Goal: Information Seeking & Learning: Learn about a topic

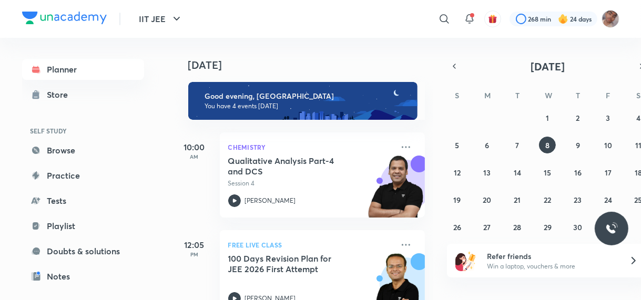
scroll to position [162, 0]
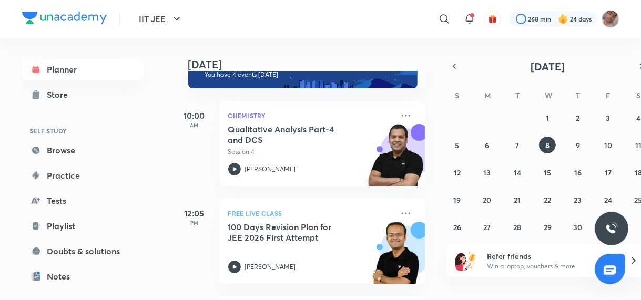
scroll to position [219, 0]
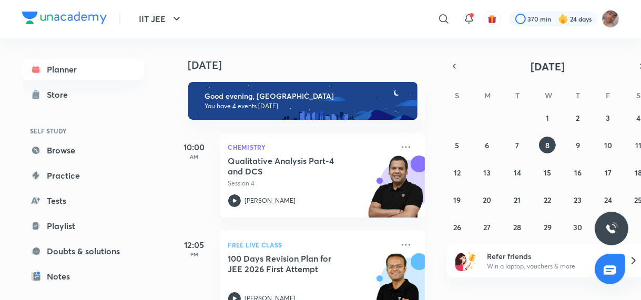
scroll to position [116, 0]
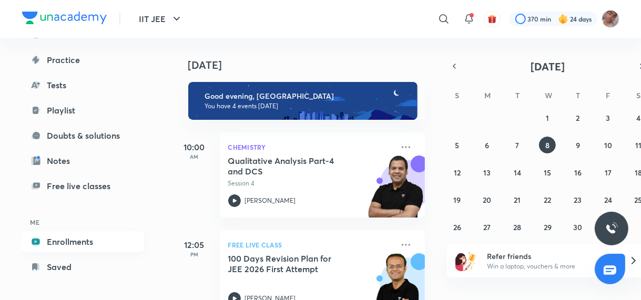
click at [95, 239] on link "Enrollments" at bounding box center [83, 241] width 122 height 21
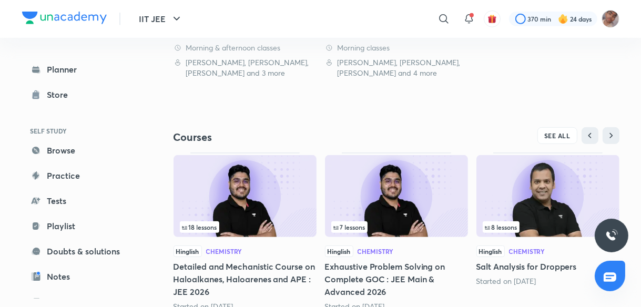
scroll to position [428, 0]
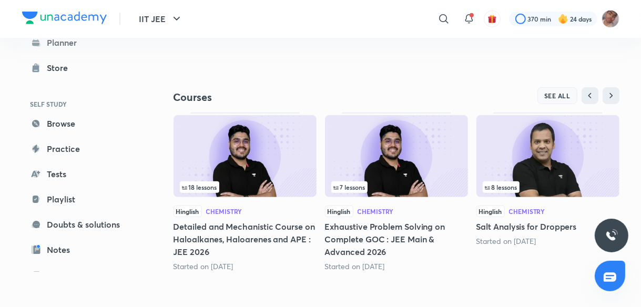
click at [549, 96] on span "SEE ALL" at bounding box center [557, 95] width 26 height 7
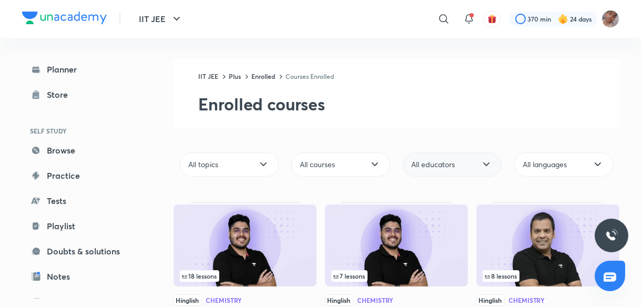
click at [465, 172] on div "All educators" at bounding box center [452, 164] width 99 height 24
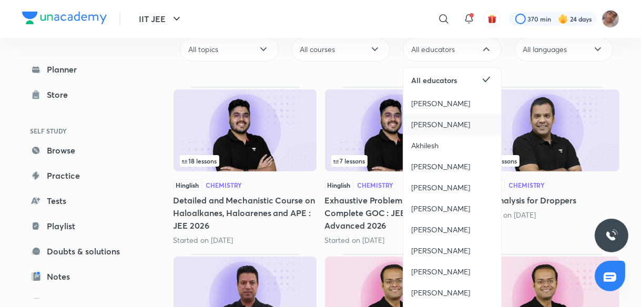
scroll to position [117, 0]
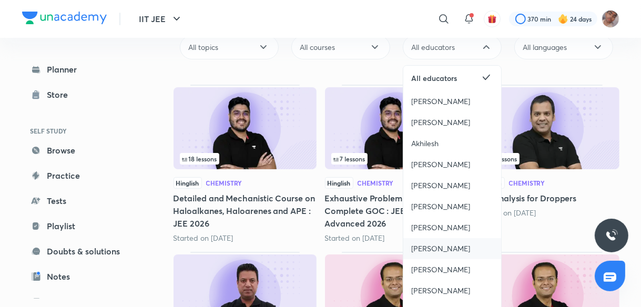
click at [459, 251] on span "[PERSON_NAME]" at bounding box center [440, 248] width 59 height 11
